Goal: Information Seeking & Learning: Learn about a topic

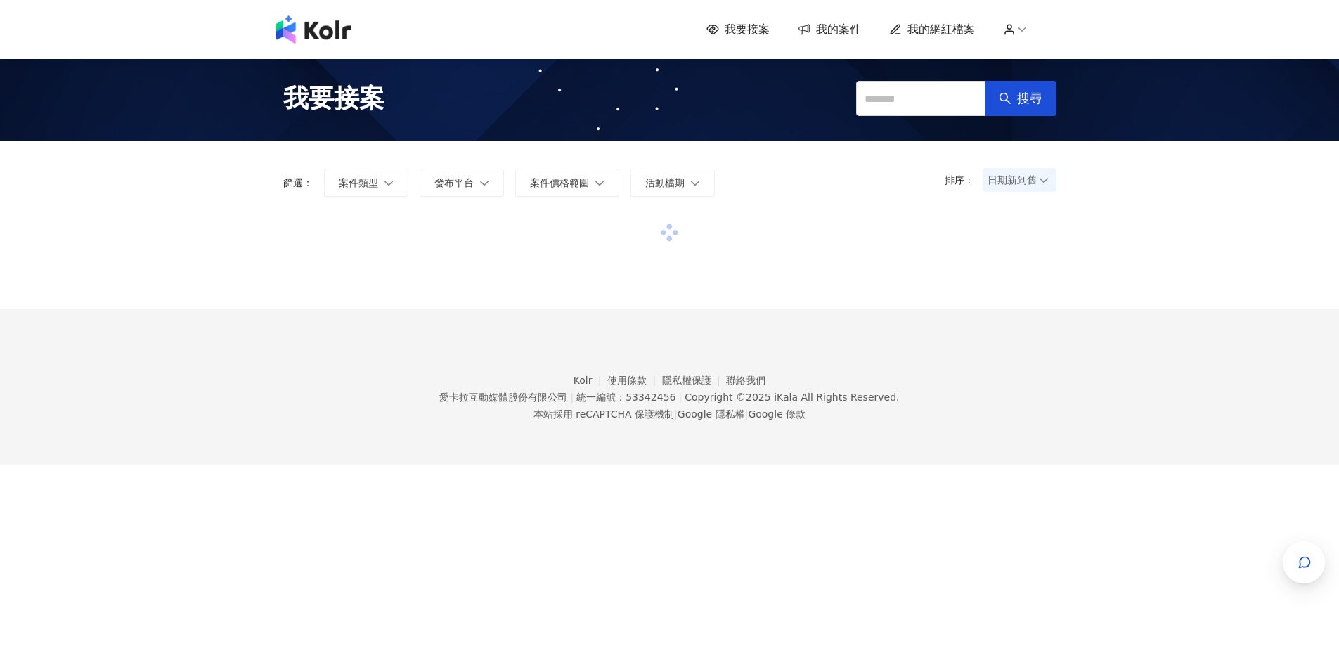
click at [1029, 188] on span "日期新到舊" at bounding box center [1020, 179] width 64 height 21
click at [1014, 255] on div "日期新到舊" at bounding box center [1019, 257] width 51 height 15
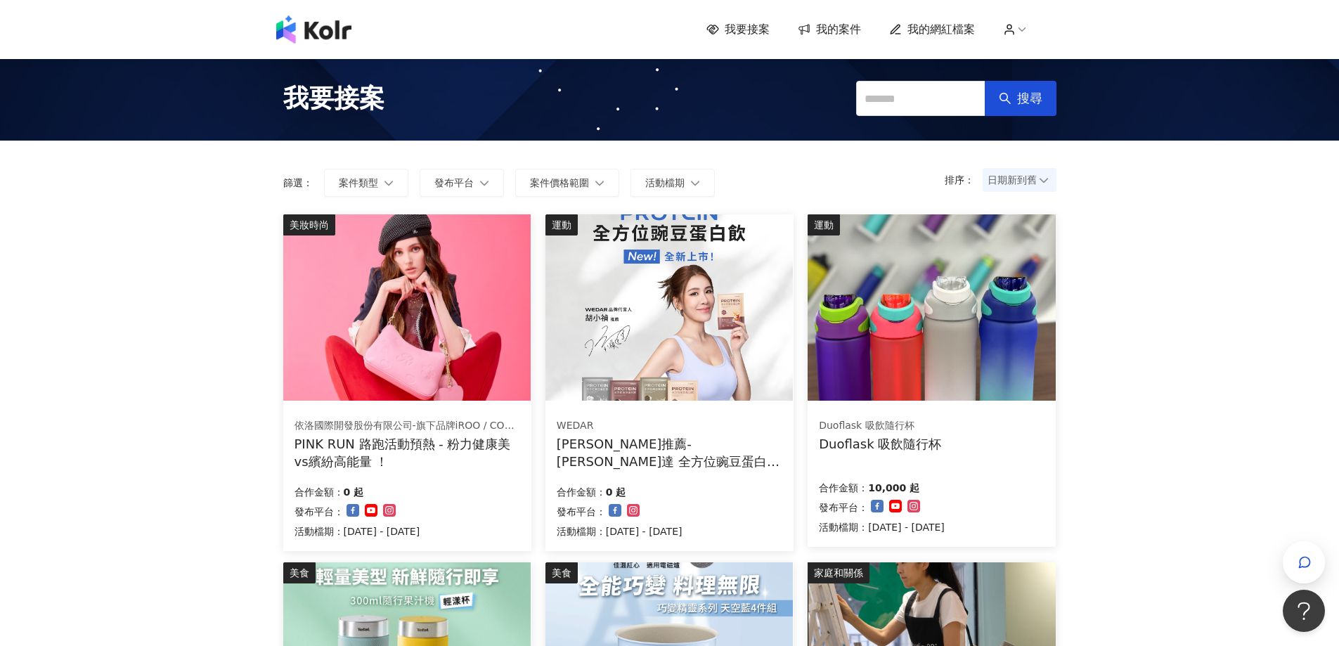
click at [467, 240] on img at bounding box center [406, 307] width 247 height 186
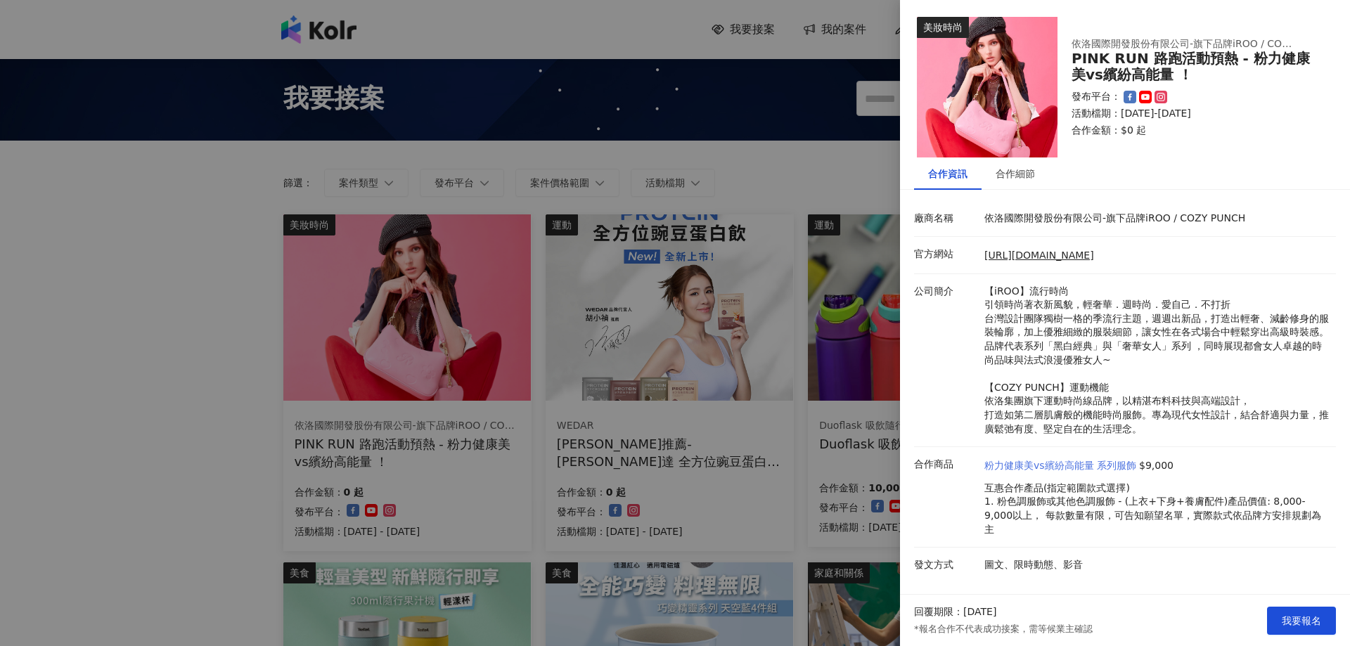
click at [1050, 468] on link "粉力健康美vs繽紛高能量 系列服飾" at bounding box center [1060, 466] width 152 height 14
click at [1010, 173] on div "合作細節" at bounding box center [1015, 173] width 39 height 15
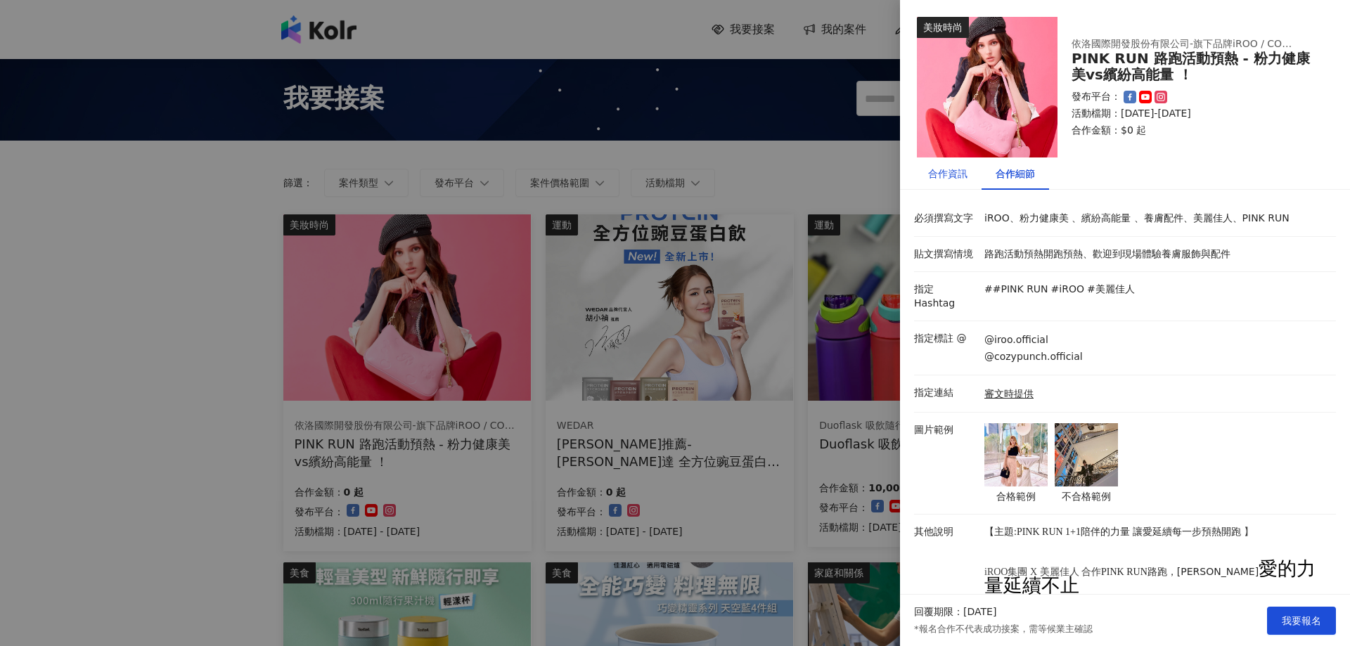
click at [958, 167] on div "合作資訊" at bounding box center [947, 173] width 39 height 15
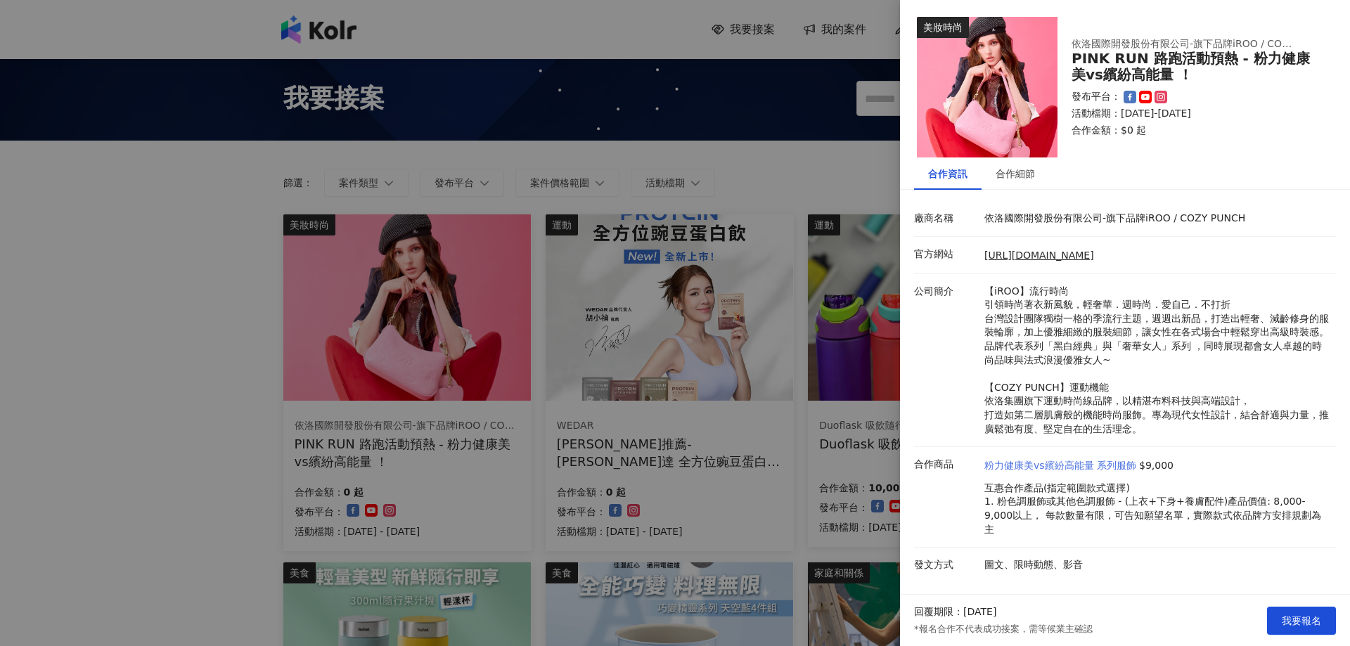
click at [1054, 469] on link "粉力健康美vs繽紛高能量 系列服飾" at bounding box center [1060, 466] width 152 height 14
click at [1008, 260] on link "[URL][DOMAIN_NAME]" at bounding box center [1039, 255] width 110 height 11
click at [1013, 181] on div "合作細節" at bounding box center [1015, 173] width 39 height 15
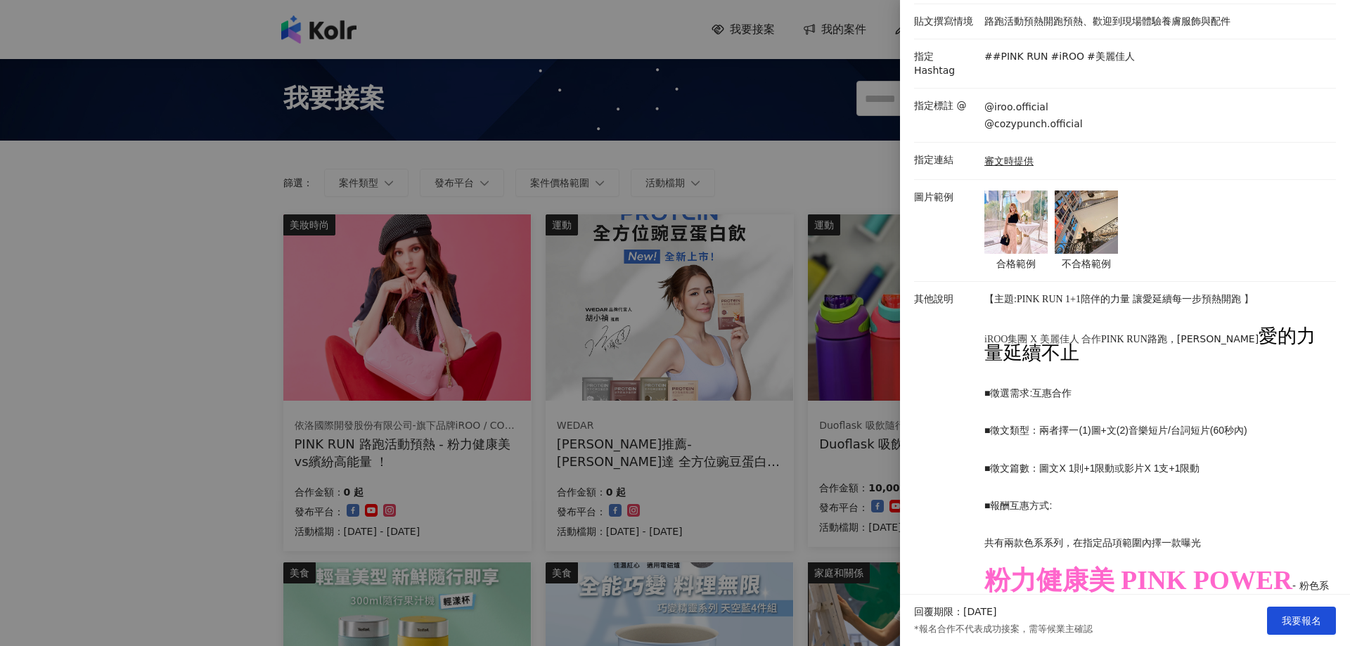
scroll to position [211, 0]
